Goal: Navigation & Orientation: Go to known website

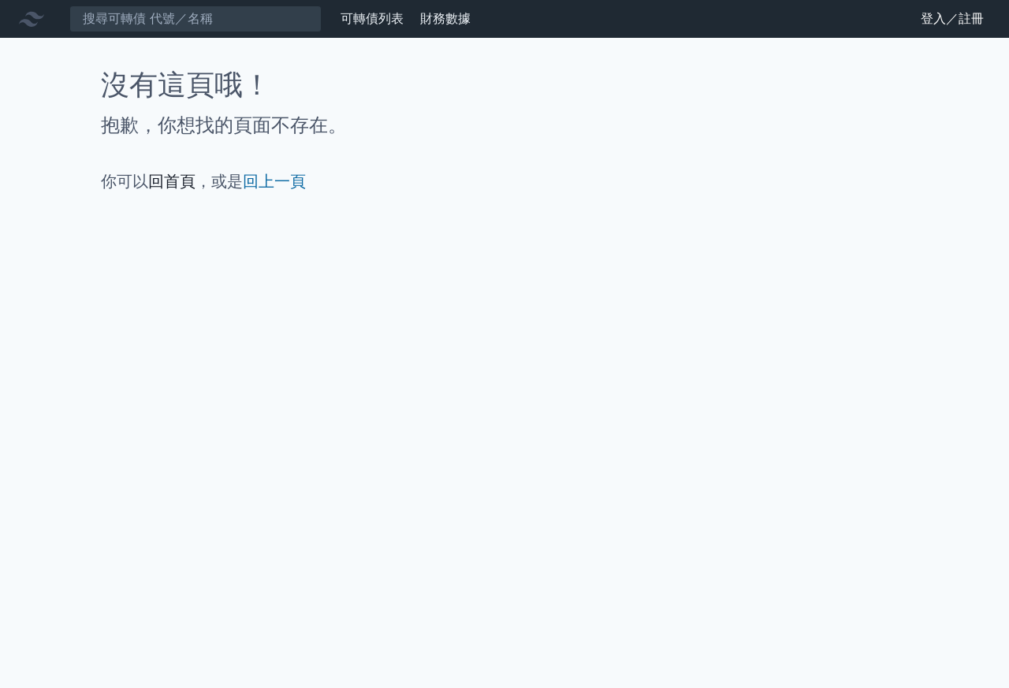
click at [170, 173] on link "回首頁" at bounding box center [171, 181] width 47 height 19
